Goal: Navigation & Orientation: Find specific page/section

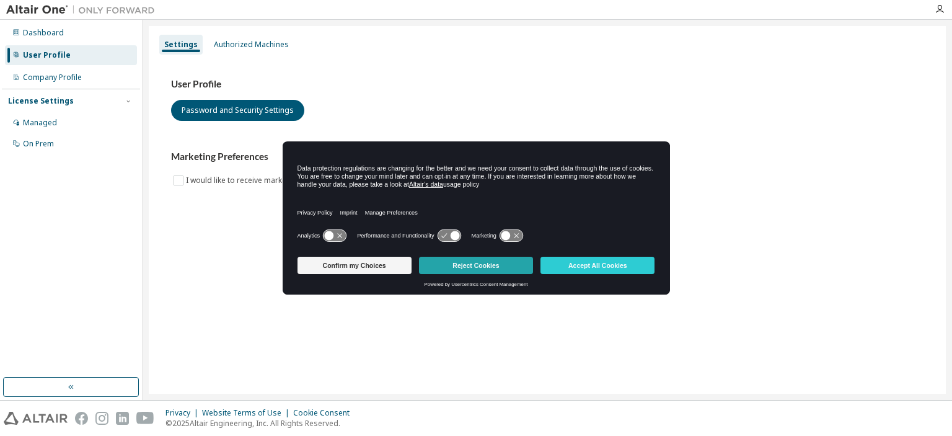
click at [447, 271] on button "Reject Cookies" at bounding box center [476, 265] width 114 height 17
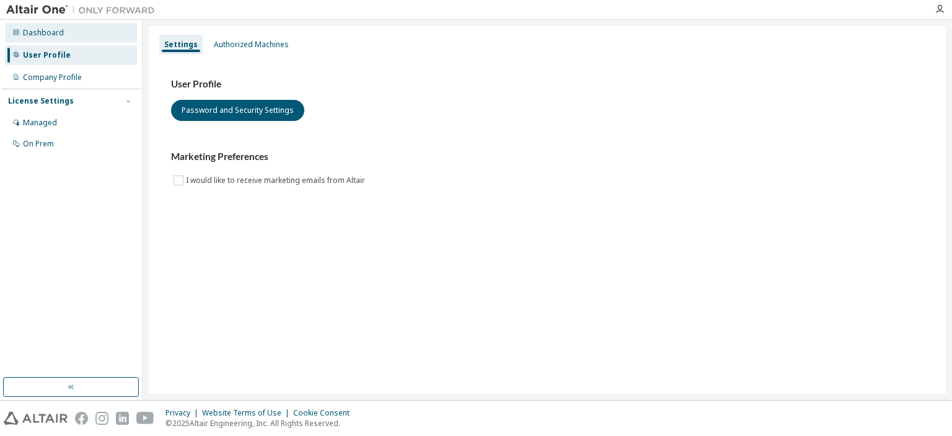
click at [50, 35] on div "Dashboard" at bounding box center [43, 33] width 41 height 10
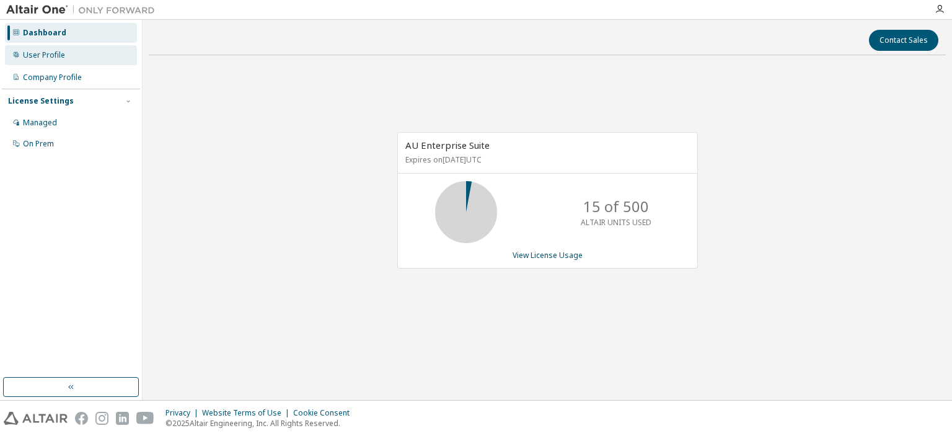
click at [51, 45] on div "User Profile" at bounding box center [71, 55] width 132 height 20
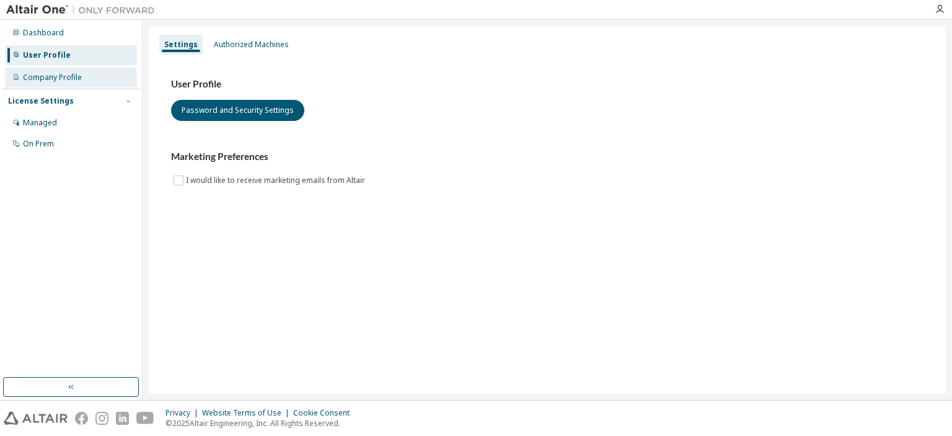
click at [50, 76] on div "Company Profile" at bounding box center [52, 78] width 59 height 10
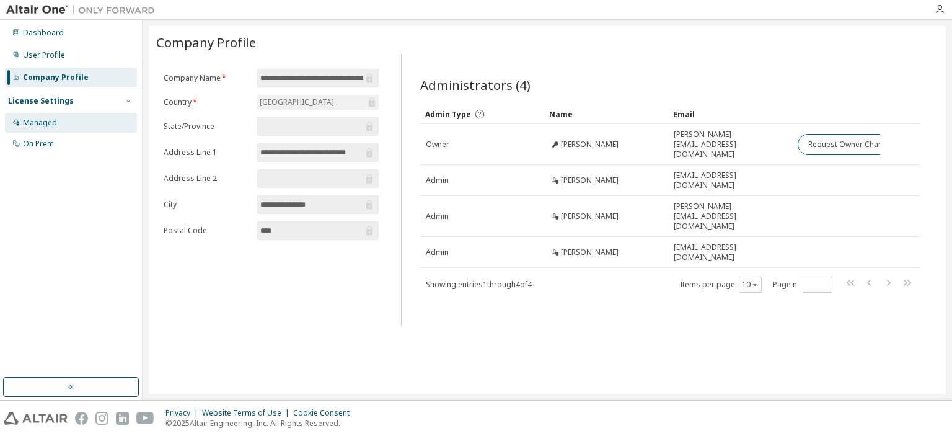
click at [58, 119] on div "Managed" at bounding box center [71, 123] width 132 height 20
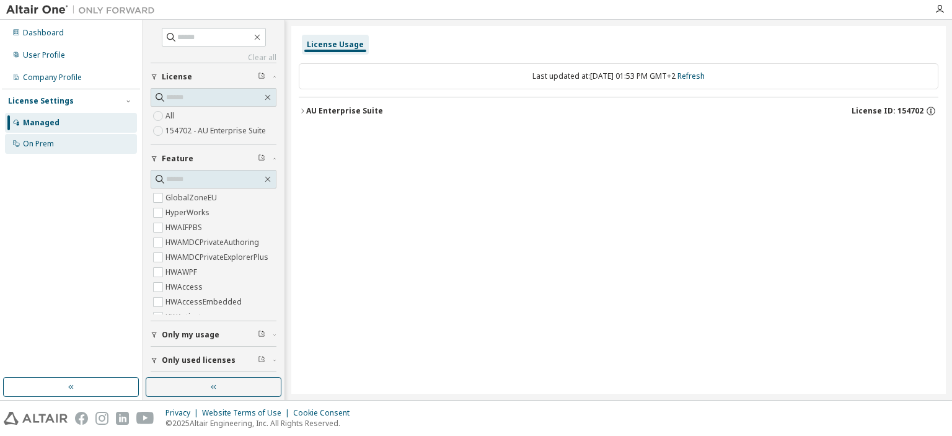
click at [56, 143] on div "On Prem" at bounding box center [71, 144] width 132 height 20
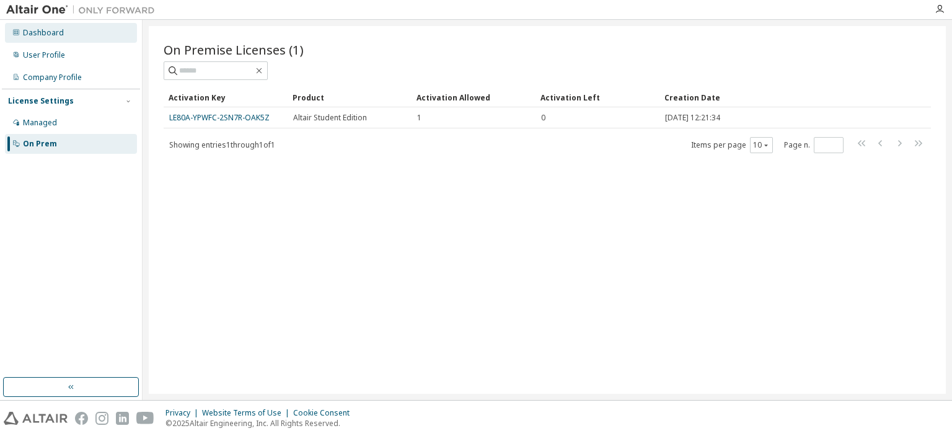
click at [52, 35] on div "Dashboard" at bounding box center [43, 33] width 41 height 10
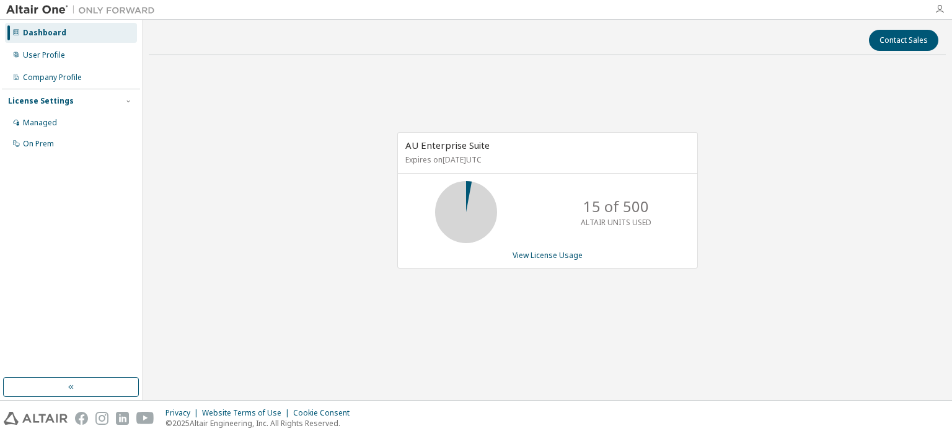
click at [936, 4] on icon "button" at bounding box center [940, 9] width 10 height 10
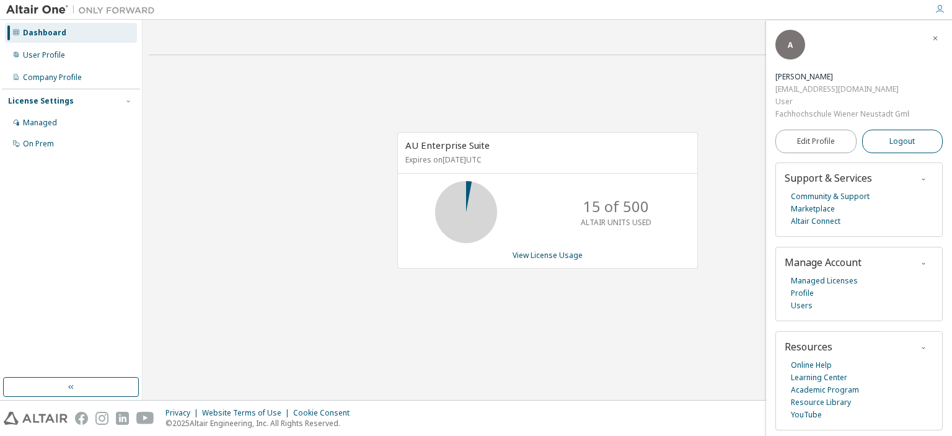
click at [899, 136] on span "Logout" at bounding box center [901, 141] width 25 height 12
